Goal: Task Accomplishment & Management: Use online tool/utility

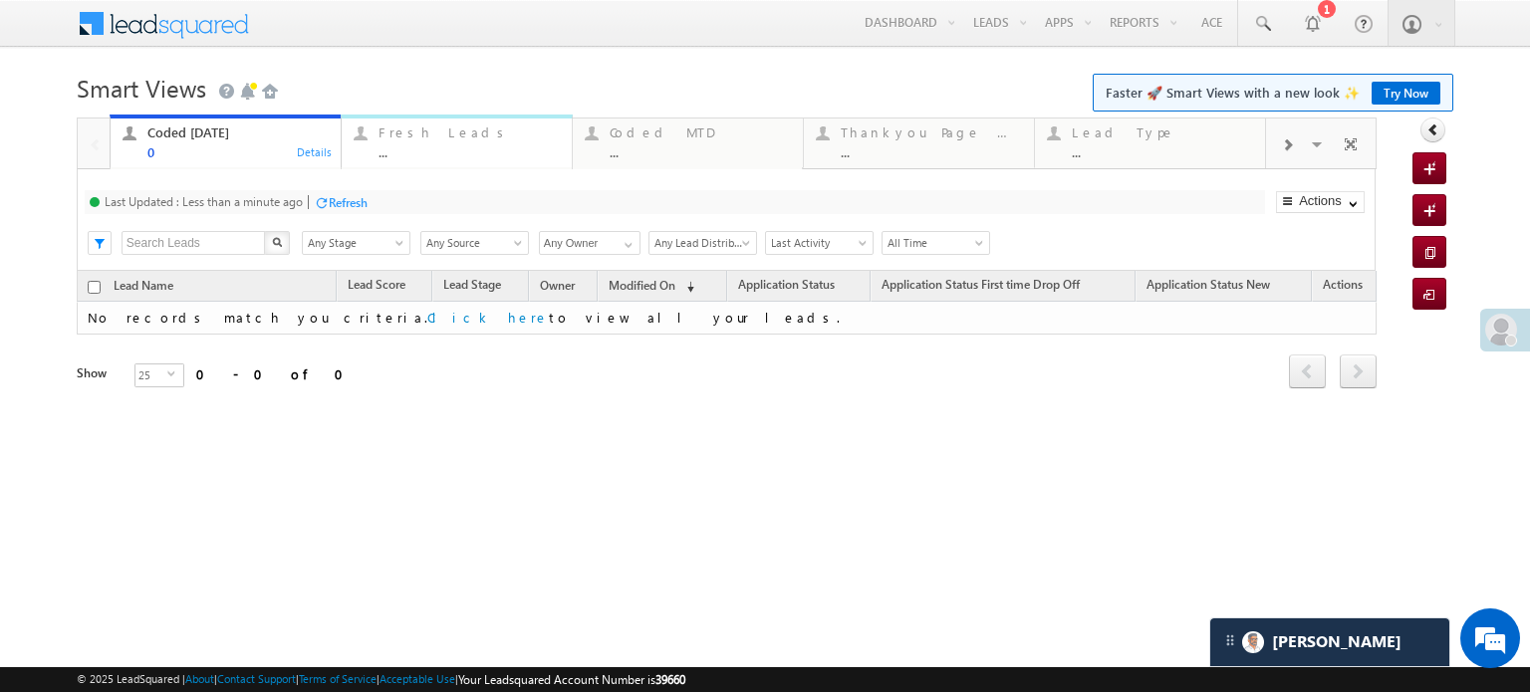
click at [410, 144] on div "..." at bounding box center [469, 151] width 181 height 15
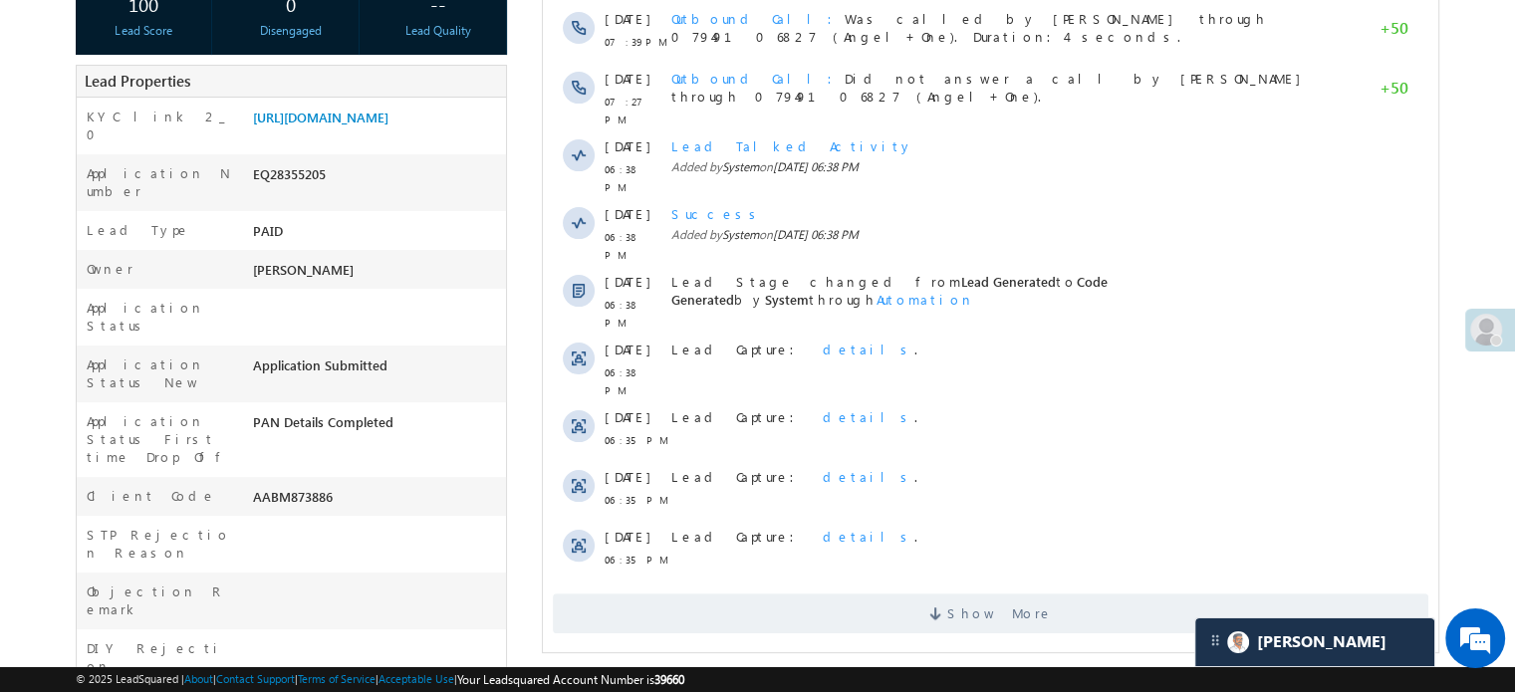
scroll to position [398, 0]
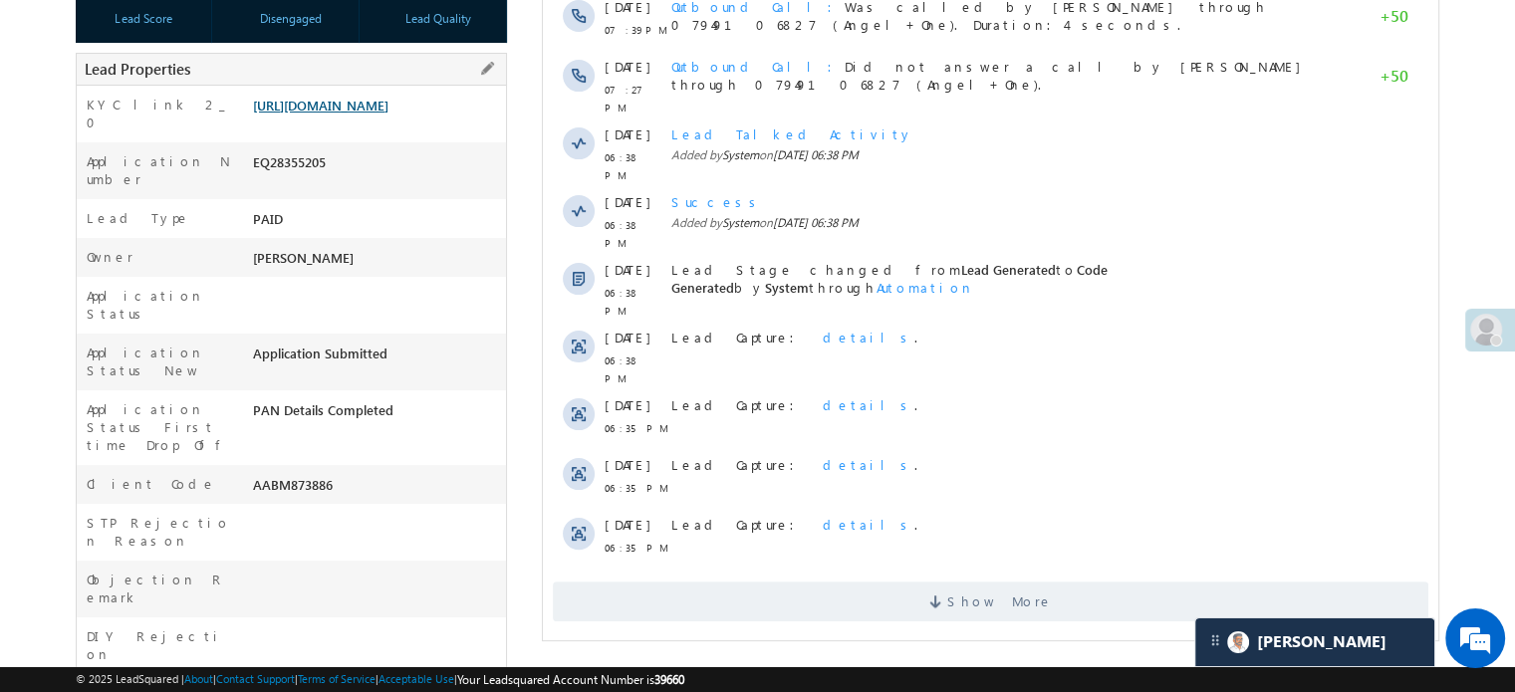
click at [291, 107] on link "https://angelbroking1-pk3em7sa.customui-test.leadsquared.com?leadId=a6dd7a34-77…" at bounding box center [320, 105] width 135 height 17
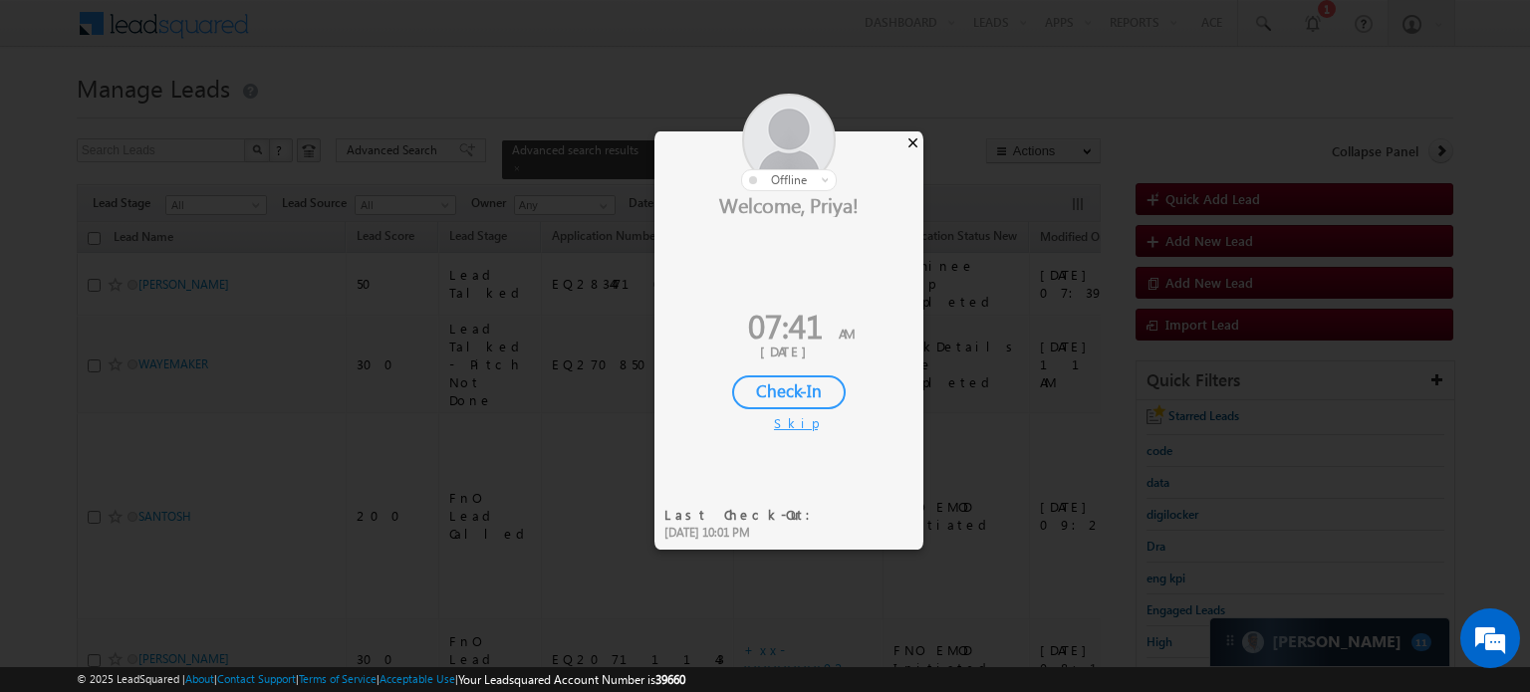
click at [910, 138] on div "×" at bounding box center [913, 142] width 21 height 22
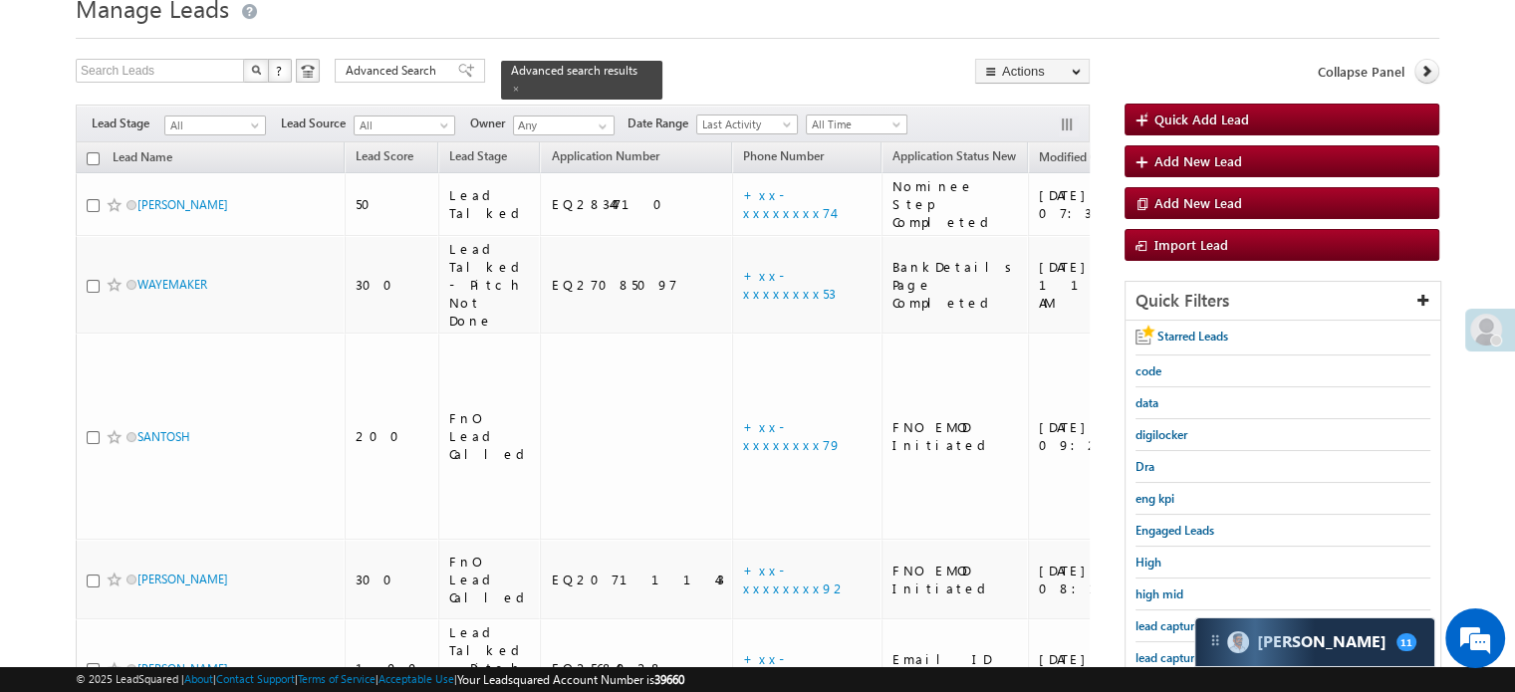
scroll to position [199, 0]
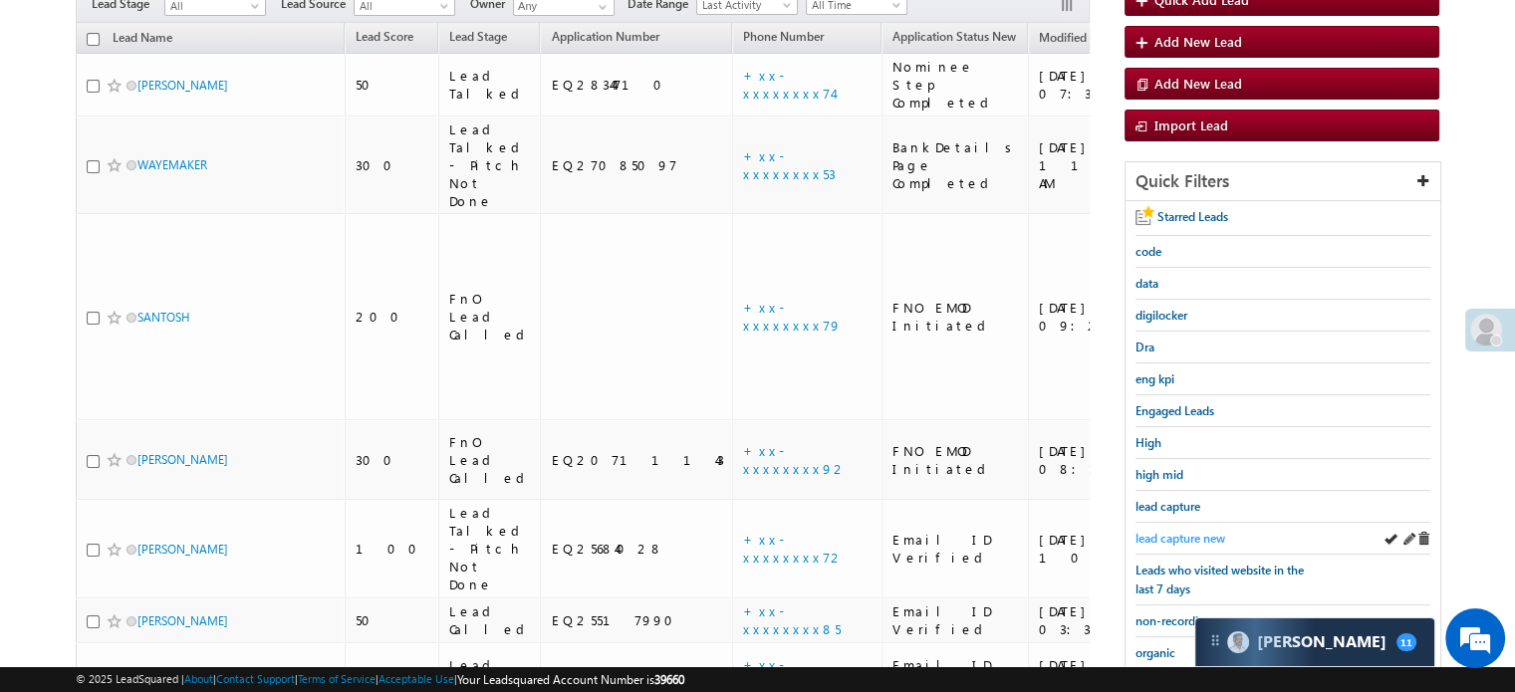
click at [1143, 531] on span "lead capture new" at bounding box center [1181, 538] width 90 height 15
